Goal: Information Seeking & Learning: Find specific fact

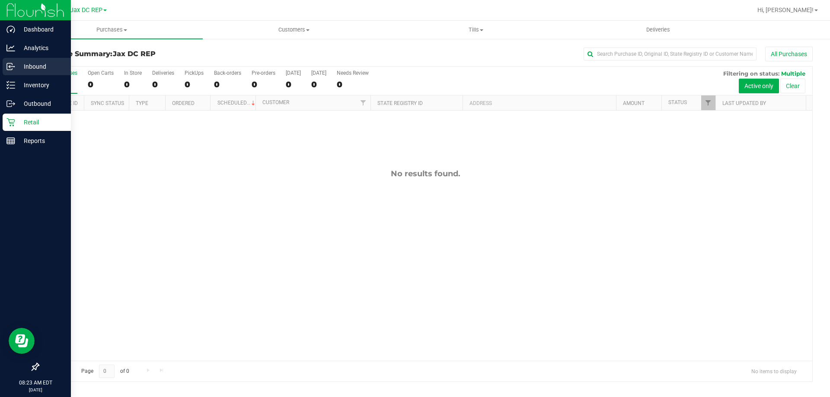
click at [20, 67] on p "Inbound" at bounding box center [41, 66] width 52 height 10
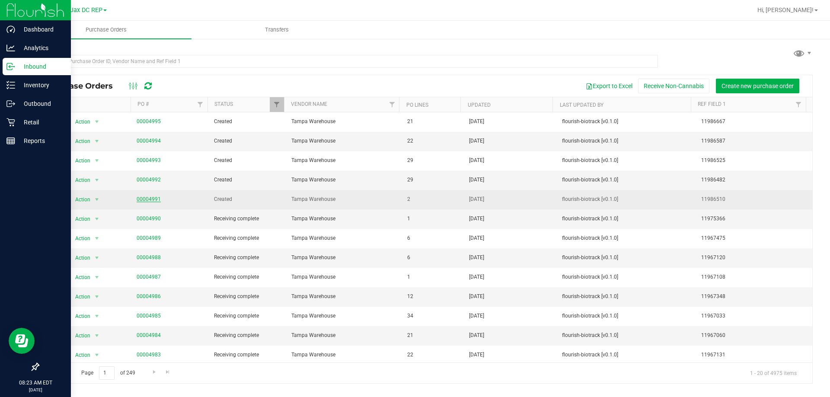
click at [146, 199] on link "00004991" at bounding box center [149, 199] width 24 height 6
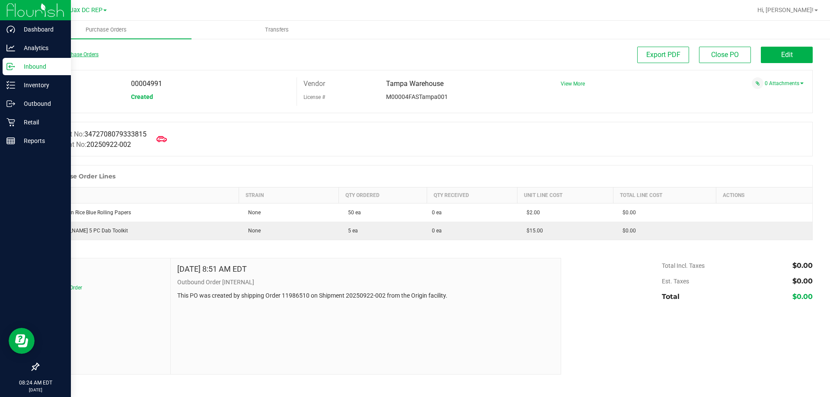
click at [60, 54] on link "Back to Purchase Orders" at bounding box center [68, 54] width 61 height 6
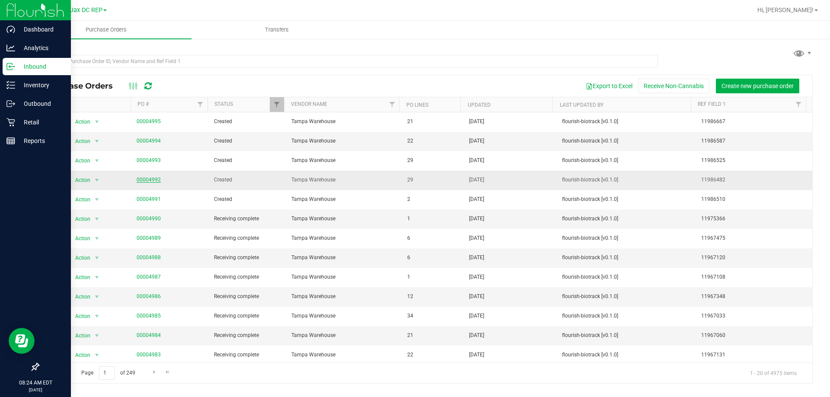
click at [141, 180] on link "00004992" at bounding box center [149, 180] width 24 height 6
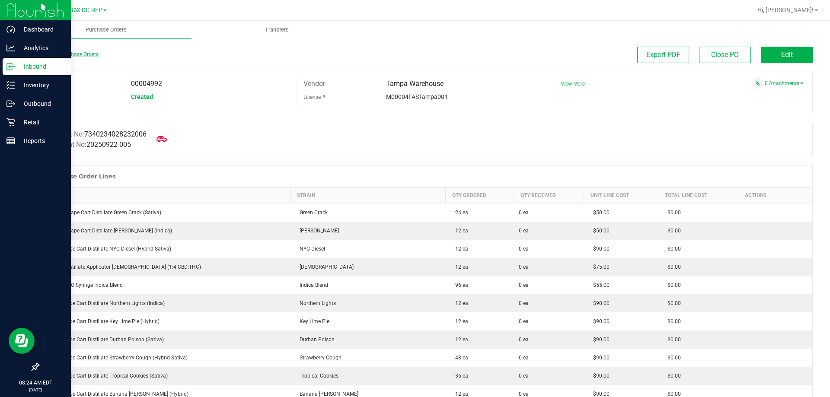
click at [55, 56] on link "Back to Purchase Orders" at bounding box center [68, 54] width 61 height 6
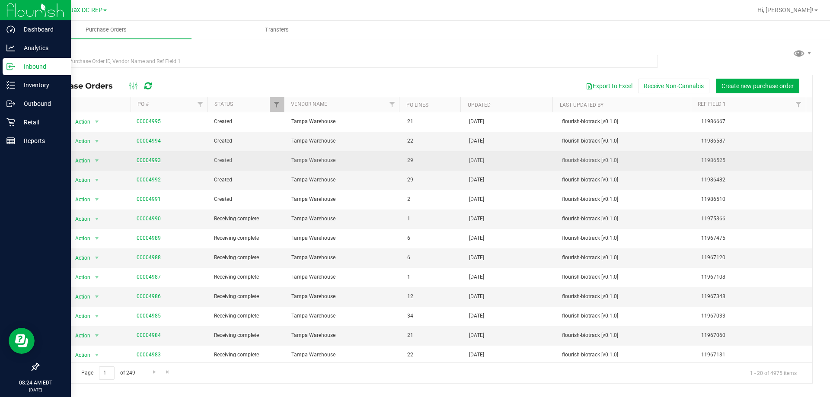
click at [144, 163] on link "00004993" at bounding box center [149, 160] width 24 height 6
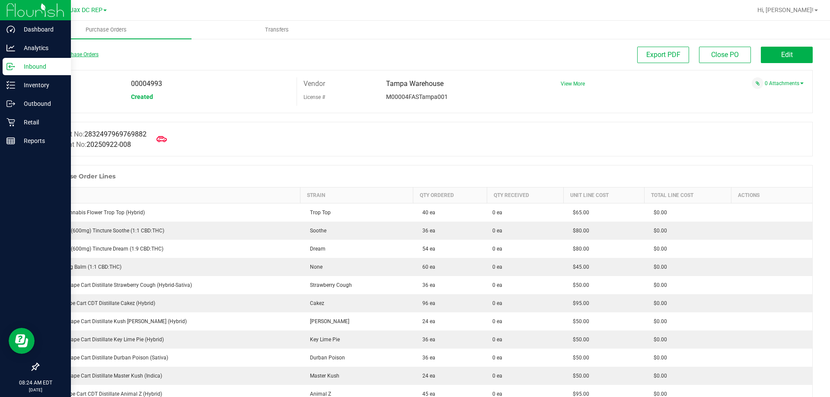
click at [52, 56] on link "Back to Purchase Orders" at bounding box center [68, 54] width 61 height 6
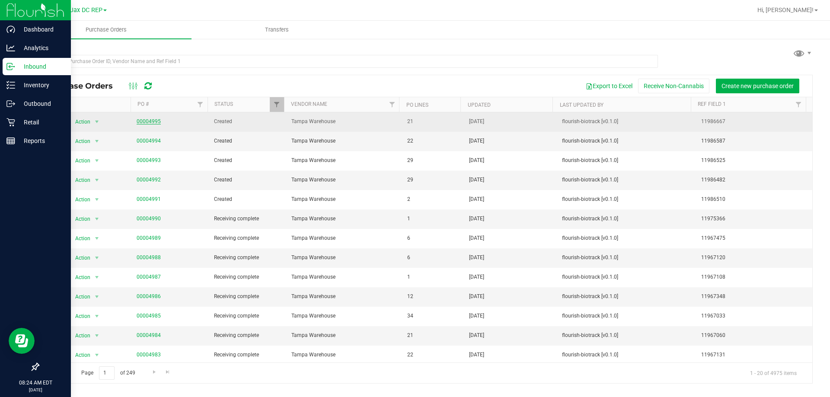
click at [148, 122] on link "00004995" at bounding box center [149, 122] width 24 height 6
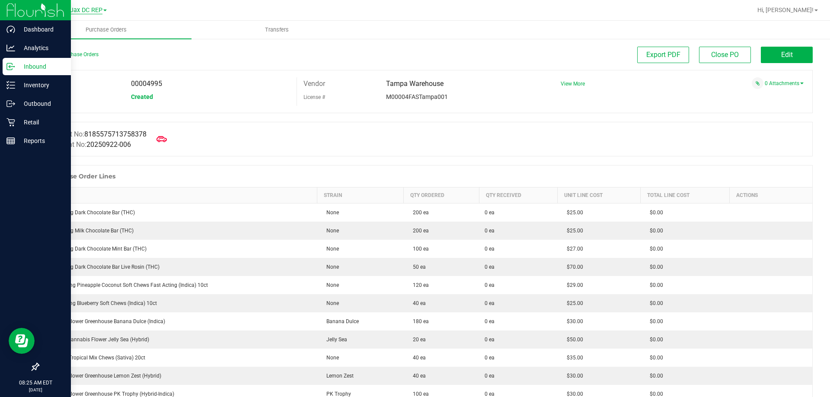
click at [83, 13] on span "Jax DC REP" at bounding box center [86, 10] width 32 height 8
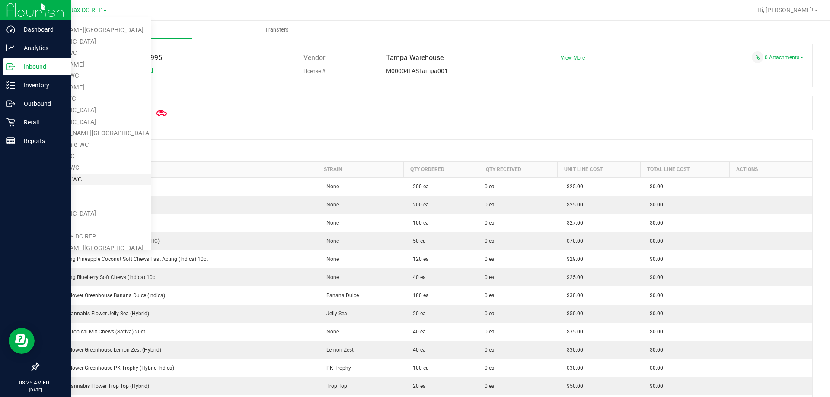
scroll to position [47, 0]
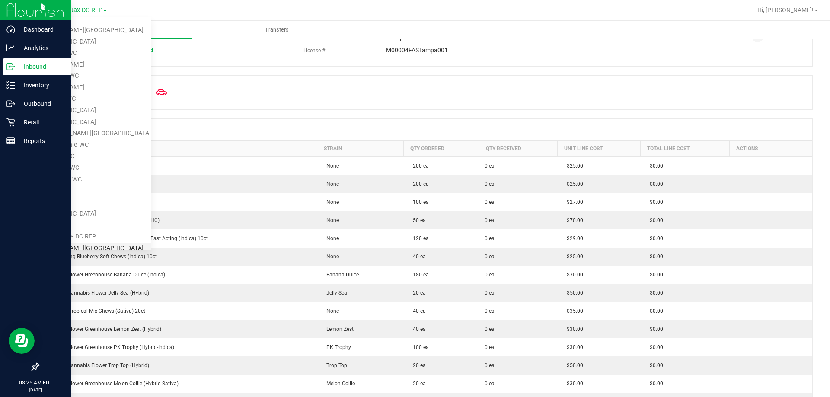
click at [54, 244] on link "[PERSON_NAME][GEOGRAPHIC_DATA]" at bounding box center [88, 249] width 126 height 12
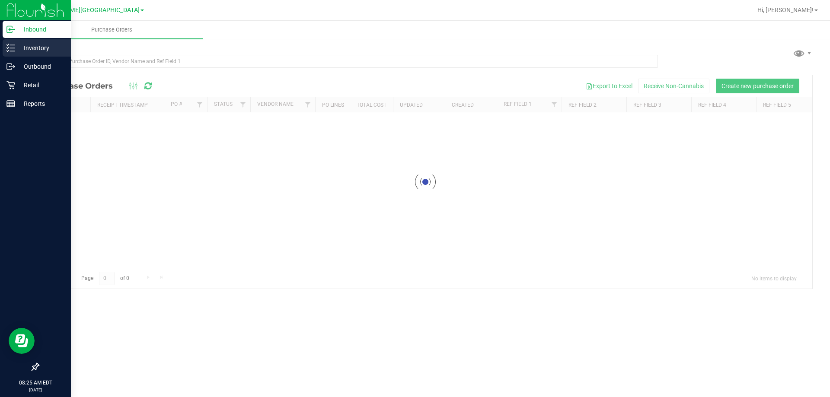
click at [13, 48] on icon at bounding box center [10, 48] width 9 height 9
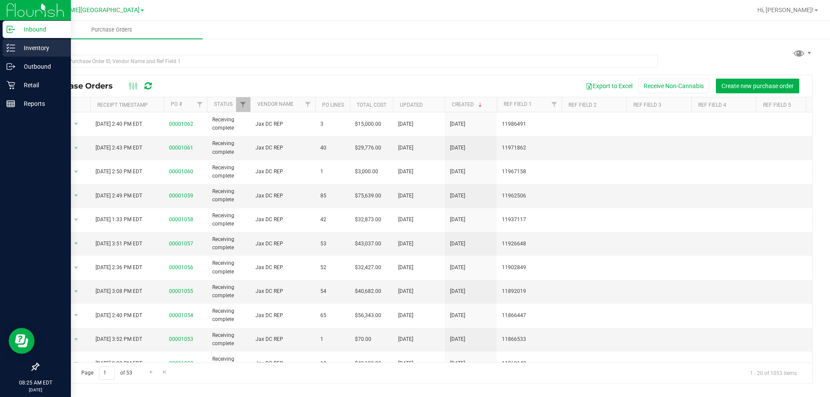
click at [13, 48] on icon at bounding box center [10, 48] width 9 height 9
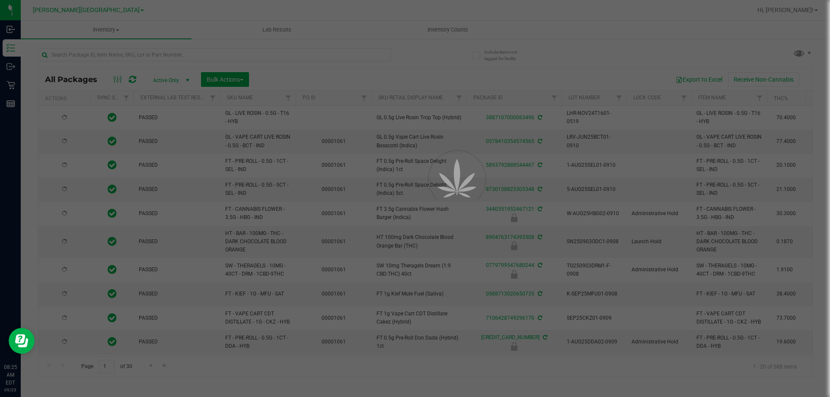
click at [77, 54] on div at bounding box center [415, 198] width 830 height 397
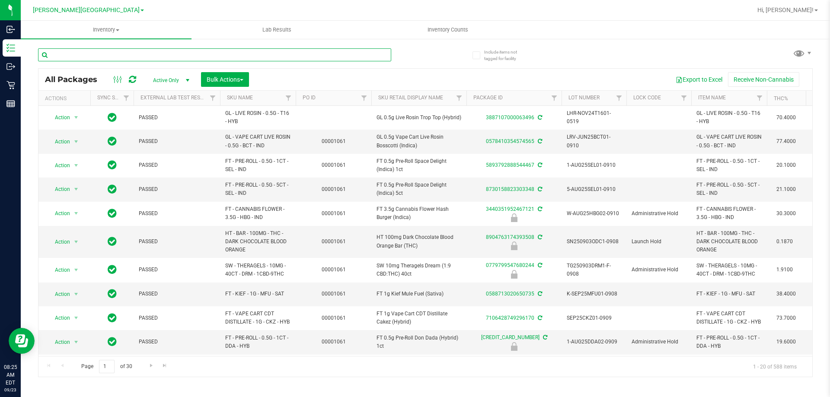
click at [73, 56] on input "text" at bounding box center [214, 54] width 353 height 13
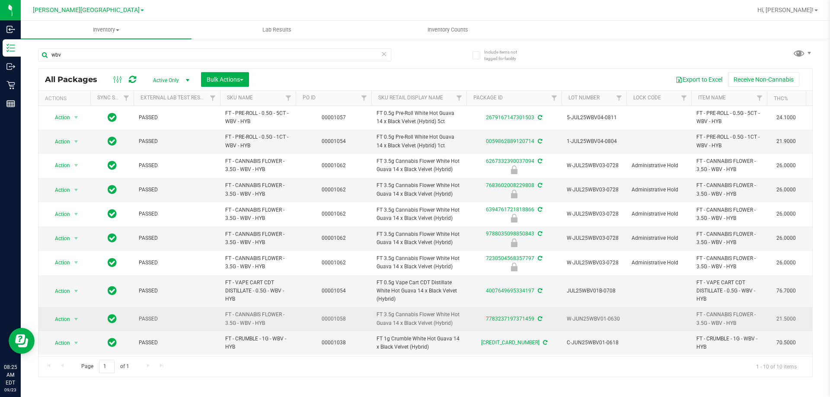
drag, startPoint x: 294, startPoint y: 324, endPoint x: 226, endPoint y: 310, distance: 69.3
click at [226, 310] on td "FT - CANNABIS FLOWER - 3.5G - WBV - HYB" at bounding box center [258, 320] width 76 height 24
copy span "FT - CANNABIS FLOWER - 3.5G - WBV - HYB"
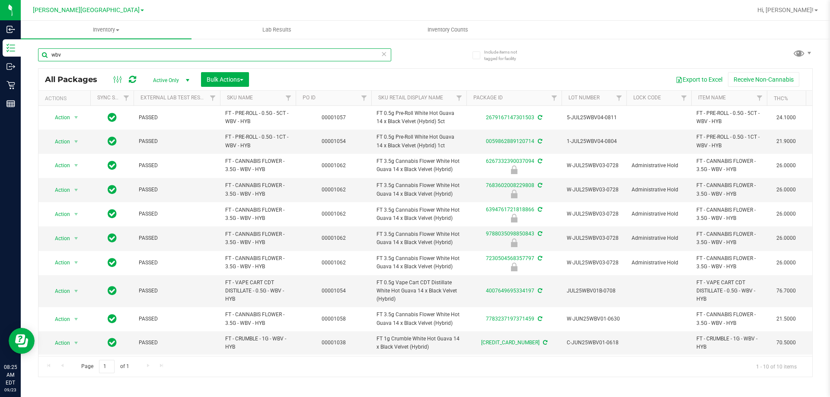
drag, startPoint x: 72, startPoint y: 54, endPoint x: 24, endPoint y: 54, distance: 48.4
click at [24, 54] on div "Include items not tagged for facility wbv All Packages Active Only Active Only …" at bounding box center [426, 170] width 810 height 264
paste input "FT - CANNABIS FLOWER - 3.5G - WBV - HYB"
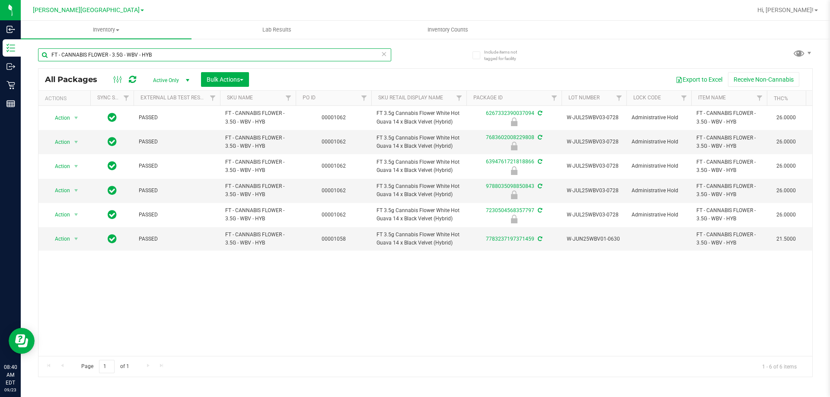
type input "FT - CANNABIS FLOWER - 3.5G - WBV - HYB"
